Goal: Transaction & Acquisition: Purchase product/service

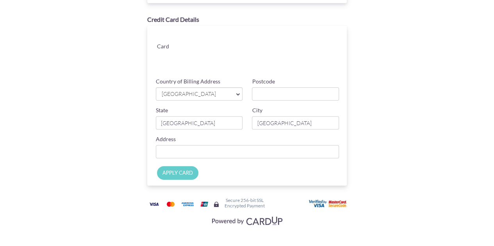
scroll to position [82, 0]
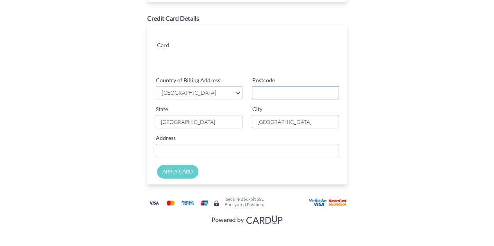
click at [301, 90] on input "Postcode" at bounding box center [295, 92] width 87 height 13
type input "399945"
click at [460, 80] on div "Payment Details Amount SGD 7,583.52 Payment Reference SG-003-IN25-0921 Email ad…" at bounding box center [247, 82] width 457 height 329
click at [251, 149] on input "Country of Billing Address" at bounding box center [248, 150] width 184 height 13
click at [239, 150] on input "Country of Billing Address" at bounding box center [248, 150] width 184 height 13
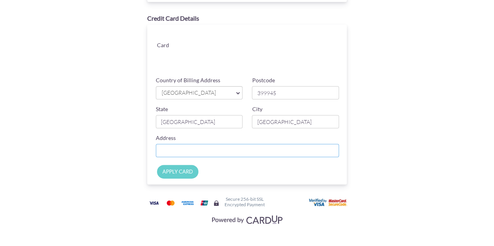
type input "[STREET_ADDRESS]"
click at [171, 173] on input "APPLY CARD" at bounding box center [177, 172] width 41 height 14
type input "Applying..."
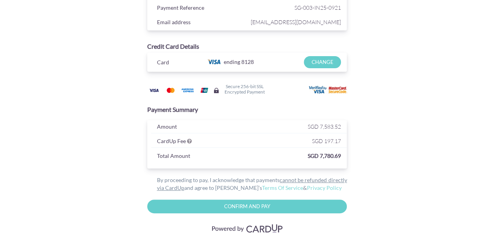
scroll to position [62, 0]
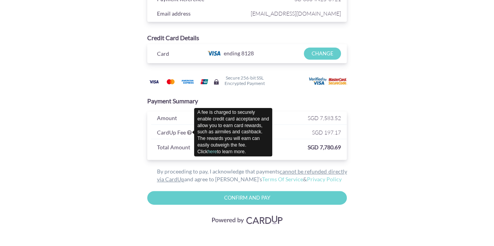
click at [188, 131] on icon at bounding box center [189, 132] width 5 height 5
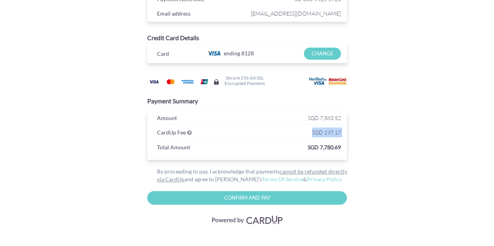
drag, startPoint x: 189, startPoint y: 132, endPoint x: 217, endPoint y: 141, distance: 29.8
click at [217, 141] on div "Amount SGD 7,583.52 CardUp Fee SGD 197.17 Total Amount SGD 7,780.69" at bounding box center [247, 136] width 200 height 48
click at [238, 137] on div "CardUp Fee" at bounding box center [200, 134] width 98 height 12
drag, startPoint x: 188, startPoint y: 131, endPoint x: 212, endPoint y: 139, distance: 24.8
drag, startPoint x: 212, startPoint y: 139, endPoint x: 188, endPoint y: 132, distance: 24.6
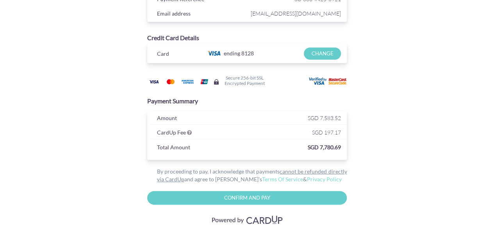
click at [188, 132] on icon at bounding box center [189, 132] width 5 height 5
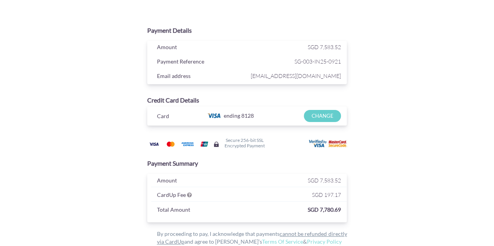
scroll to position [39, 0]
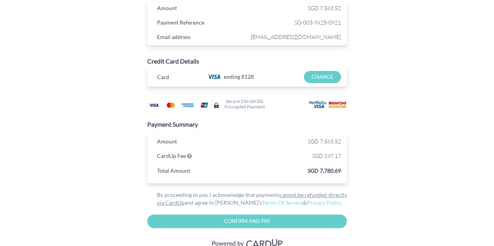
click at [278, 215] on input "Confirm and Pay" at bounding box center [247, 222] width 200 height 14
type input "Please wait..."
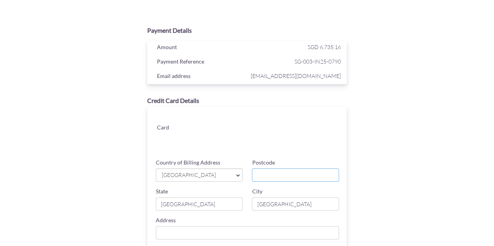
click at [283, 175] on input "Postcode" at bounding box center [295, 175] width 87 height 13
type input "399945"
type input "[STREET_ADDRESS]"
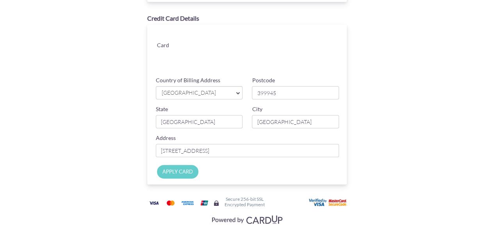
click at [173, 171] on input "APPLY CARD" at bounding box center [177, 172] width 41 height 14
type input "Applying..."
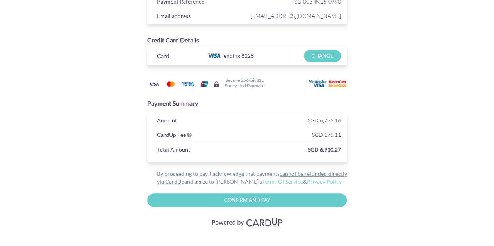
scroll to position [62, 0]
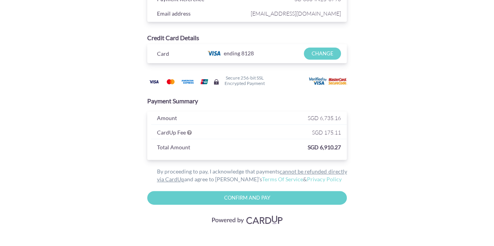
click at [227, 196] on input "Confirm and Pay" at bounding box center [247, 198] width 200 height 14
type input "Please wait..."
